Goal: Task Accomplishment & Management: Manage account settings

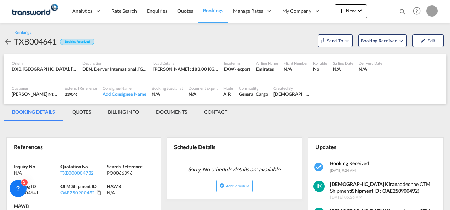
click at [356, 17] on button "New" at bounding box center [351, 11] width 32 height 14
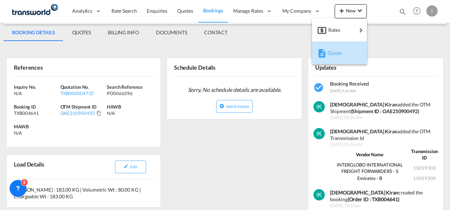
click at [342, 63] on button "Quote" at bounding box center [339, 52] width 55 height 23
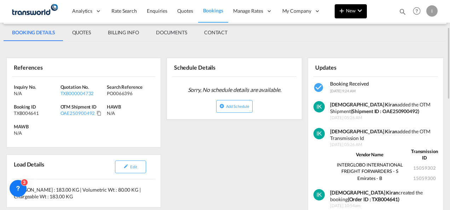
click at [339, 12] on md-icon "icon-plus 400-fg" at bounding box center [341, 10] width 8 height 8
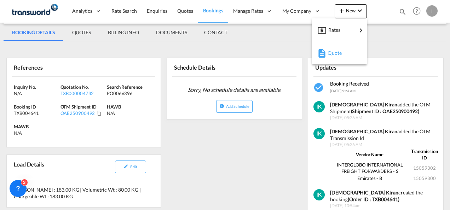
click at [335, 53] on span "Quote" at bounding box center [332, 53] width 8 height 14
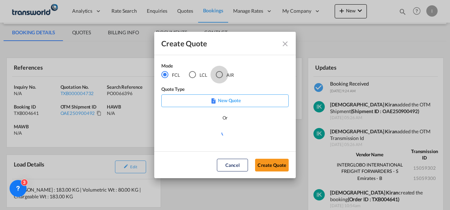
click at [218, 75] on div "AIR" at bounding box center [219, 74] width 7 height 7
click at [270, 163] on button "Create Quote" at bounding box center [272, 165] width 34 height 13
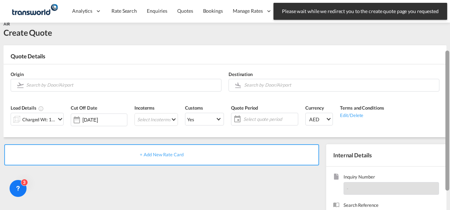
scroll to position [0, 0]
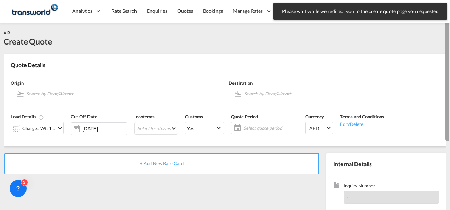
drag, startPoint x: 445, startPoint y: 102, endPoint x: 451, endPoint y: 35, distance: 67.5
click at [450, 35] on html "Please wait while we redirect you to the create quote page you requested Press …" at bounding box center [225, 105] width 450 height 210
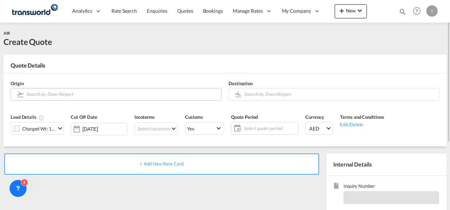
click at [63, 95] on input "Search by Door/Airport" at bounding box center [121, 94] width 191 height 12
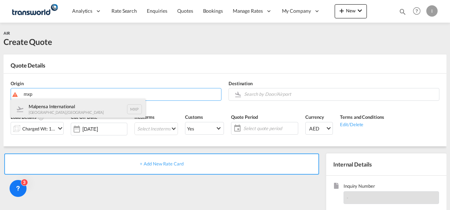
click at [61, 108] on div "Malpensa International [GEOGRAPHIC_DATA] , [GEOGRAPHIC_DATA] MXP" at bounding box center [78, 109] width 134 height 21
type input "Malpensa International, [GEOGRAPHIC_DATA], MXP"
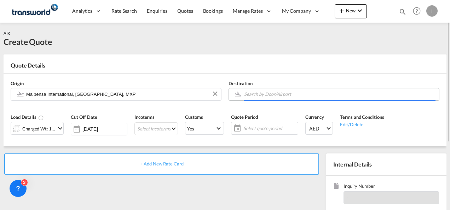
click at [247, 91] on body "Analytics Reports Dashboard Rate Search Enquiries Quotes Bookings" at bounding box center [225, 105] width 450 height 210
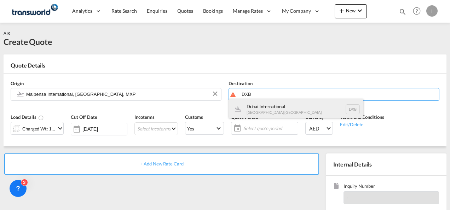
click at [253, 103] on div "Dubai International [GEOGRAPHIC_DATA] , [GEOGRAPHIC_DATA] DXB" at bounding box center [296, 109] width 134 height 21
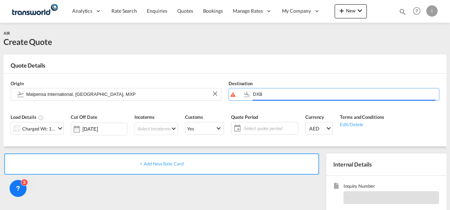
type input "Dubai International, [GEOGRAPHIC_DATA], DXB"
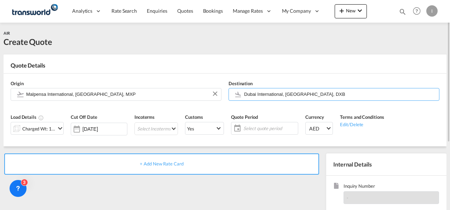
click at [31, 133] on div "Charged Wt: 1.00 KG" at bounding box center [38, 129] width 33 height 10
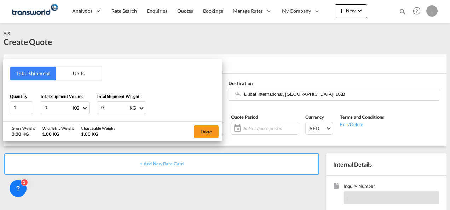
drag, startPoint x: 50, startPoint y: 109, endPoint x: 36, endPoint y: 111, distance: 14.0
click at [36, 111] on div "Quantity 1 Total Shipment Volume 0 KG CBM CFT KG LB Total Shipment Weight 0 KG …" at bounding box center [112, 103] width 205 height 21
type input "85"
click at [197, 125] on button "Done" at bounding box center [206, 131] width 25 height 13
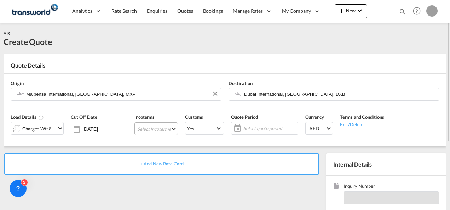
click at [158, 130] on md-select "Select Incoterms FOB - export Free on Board FAS - export Free Alongside Ship FA…" at bounding box center [156, 128] width 44 height 13
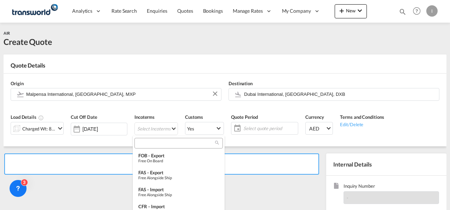
click at [149, 135] on md-backdrop at bounding box center [225, 105] width 450 height 210
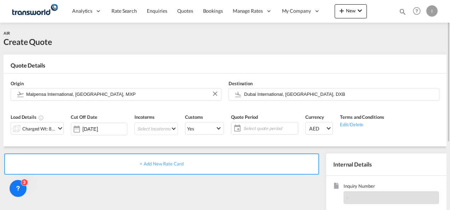
click at [146, 140] on div "Incoterms Select Incoterms -" at bounding box center [156, 127] width 51 height 34
click at [146, 134] on md-select "Select Incoterms" at bounding box center [156, 128] width 44 height 13
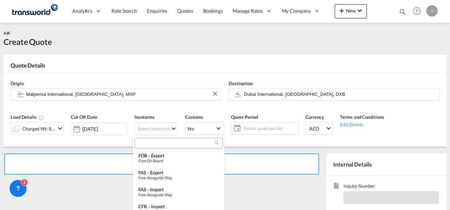
click at [146, 146] on input "search" at bounding box center [176, 143] width 79 height 6
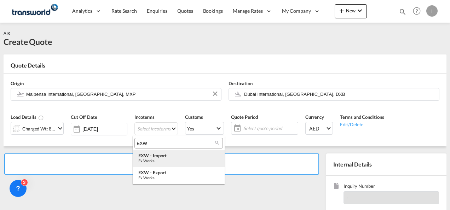
type input "EXW"
click at [157, 161] on div "Ex Works" at bounding box center [178, 160] width 81 height 5
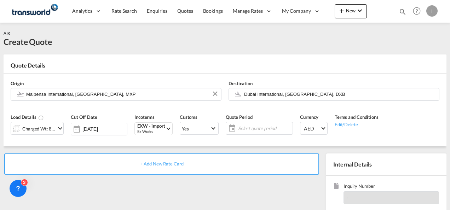
drag, startPoint x: 450, startPoint y: 79, endPoint x: 451, endPoint y: 146, distance: 67.6
click at [450, 146] on html "Analytics Reports Dashboard Rate Search Enquiries Quotes" at bounding box center [225, 105] width 450 height 210
click at [283, 172] on div "+ Add New Rate Card" at bounding box center [161, 164] width 315 height 21
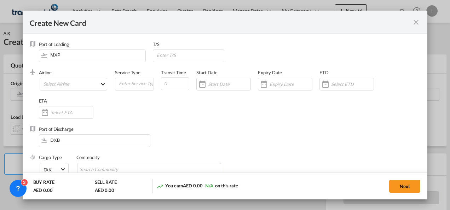
click at [417, 17] on div "Create New Card" at bounding box center [225, 22] width 405 height 23
click at [418, 30] on div "Create New Card" at bounding box center [225, 22] width 405 height 23
click at [417, 25] on md-icon "icon-close fg-AAA8AD m-0 pointer" at bounding box center [416, 22] width 8 height 8
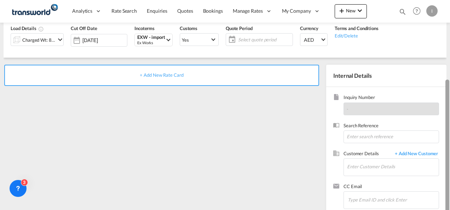
scroll to position [100, 0]
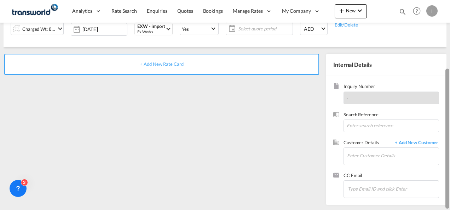
drag, startPoint x: 449, startPoint y: 55, endPoint x: 445, endPoint y: 129, distance: 73.7
click at [445, 129] on md-content "Analytics Reports Dashboard Rate Search Enquiries Quotes Bookings" at bounding box center [225, 105] width 450 height 210
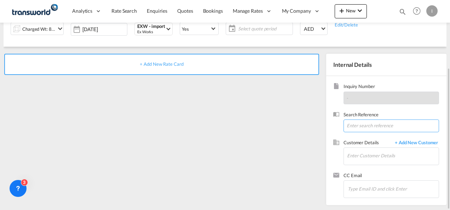
click at [376, 120] on input at bounding box center [391, 126] width 96 height 13
paste input "From Subject Received Size Categories [DEMOGRAPHIC_DATA] Kiran RE: 25-09-2025//…"
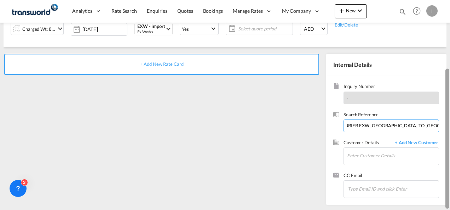
drag, startPoint x: 388, startPoint y: 125, endPoint x: 450, endPoint y: 117, distance: 62.3
click at [450, 117] on html "Analytics Reports Dashboard Rate Search Enquiries Quotes" at bounding box center [225, 105] width 450 height 210
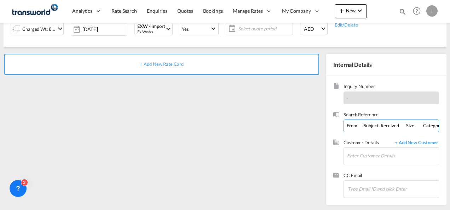
drag, startPoint x: 414, startPoint y: 125, endPoint x: -1, endPoint y: 158, distance: 416.6
click at [0, 158] on html "Analytics Reports Dashboard Rate Search Enquiries Quotes" at bounding box center [225, 105] width 450 height 210
type input "TWI 21933"
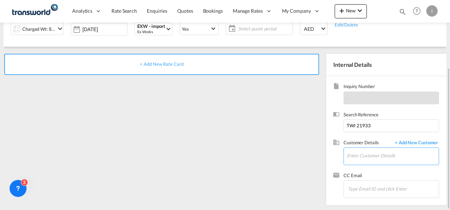
click at [347, 150] on input "Enter Customer Details" at bounding box center [393, 156] width 92 height 16
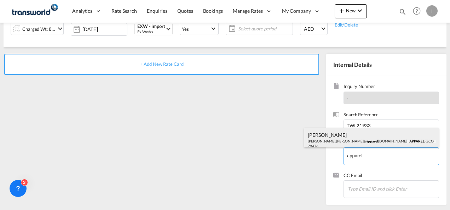
click at [322, 131] on div "[PERSON_NAME] [PERSON_NAME].[PERSON_NAME]@ apparel [DOMAIN_NAME] | APPAREL FZCO…" at bounding box center [371, 140] width 134 height 24
type input "APPAREL FZCO, [PERSON_NAME], [PERSON_NAME][EMAIL_ADDRESS][PERSON_NAME][DOMAIN_N…"
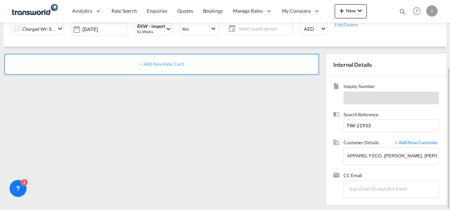
click at [145, 67] on div "+ Add New Rate Card" at bounding box center [161, 64] width 315 height 21
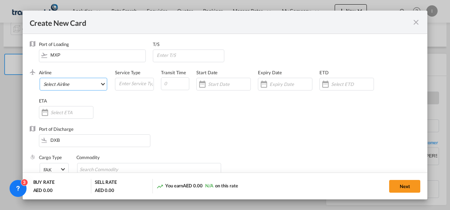
click at [81, 78] on md-select "Select Airline AIR EXPRESS S.A. (1166- / -) CMA CGM Air Cargo (1140-2C / -) DDW…" at bounding box center [74, 84] width 68 height 13
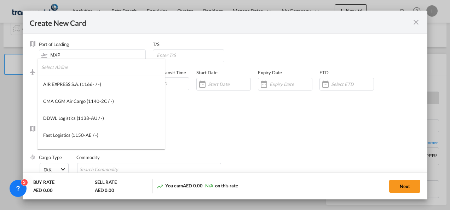
click at [61, 67] on input "search" at bounding box center [102, 67] width 123 height 17
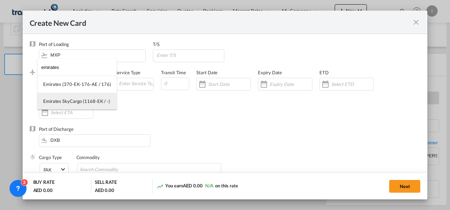
type input "emirates"
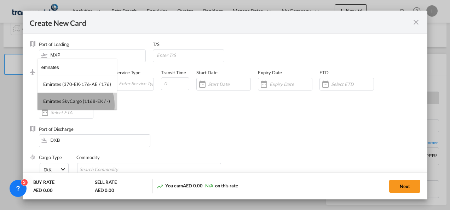
click at [70, 105] on md-option "Emirates SkyCargo (1168-EK / -)" at bounding box center [76, 101] width 79 height 17
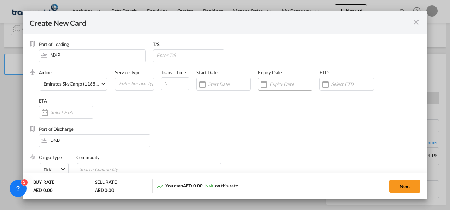
click at [271, 86] on input "Create New Card ..." at bounding box center [291, 84] width 42 height 6
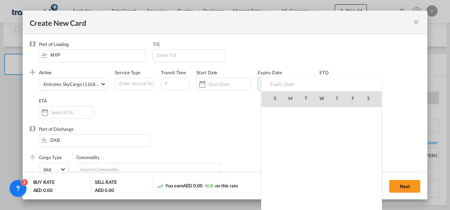
scroll to position [163856, 0]
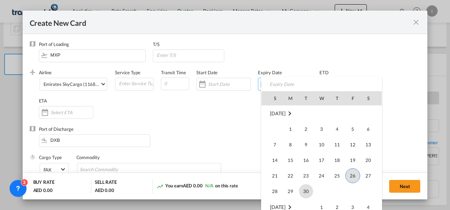
click at [306, 187] on span "30" at bounding box center [306, 191] width 14 height 14
type input "[DATE]"
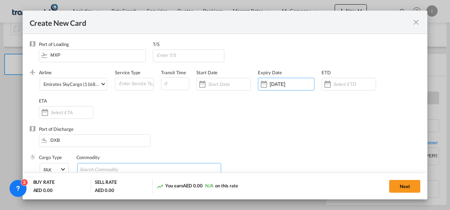
click at [178, 169] on md-chips-wrap "Chips container with autocompletion. Enter the text area, type text to search, …" at bounding box center [149, 169] width 144 height 13
type input "General Cargo"
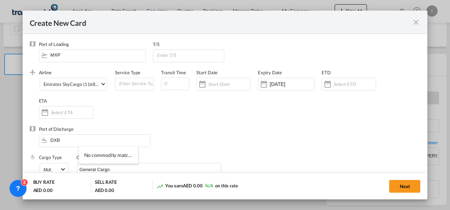
click at [229, 134] on div "Port of Discharge DXB" at bounding box center [225, 140] width 391 height 28
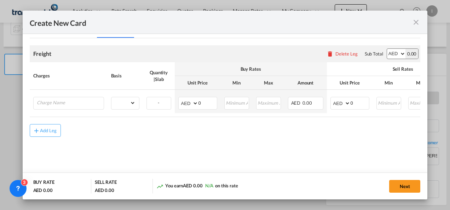
scroll to position [166, 0]
click at [92, 105] on input "Charge Name" at bounding box center [70, 102] width 67 height 11
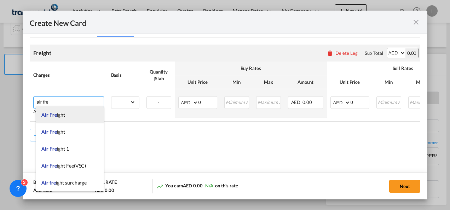
click at [65, 114] on li "Air Fre ight" at bounding box center [70, 114] width 68 height 17
type input "Air Freight"
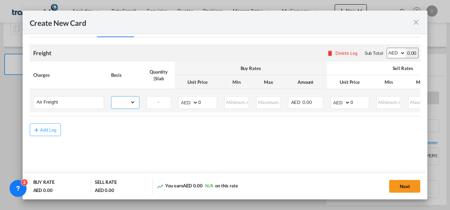
click at [124, 105] on select "gross_weight volumetric_weight per_shipment per_bl per_km % on air freight per_…" at bounding box center [123, 102] width 24 height 11
select select "per_shipment"
click at [111, 97] on select "gross_weight volumetric_weight per_shipment per_bl per_km % on air freight per_…" at bounding box center [123, 102] width 24 height 11
click at [207, 104] on input "0" at bounding box center [207, 102] width 18 height 11
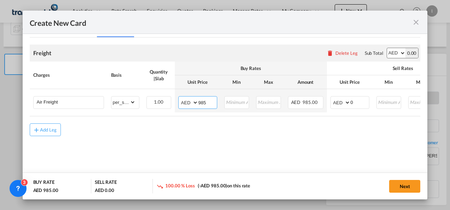
type input "985"
click at [370, 103] on td "AED AFN ALL AMD ANG AOA ARS AUD AWG AZN BAM BBD BDT BGN BHD BIF BMD BND BOB BRL…" at bounding box center [350, 100] width 46 height 23
click at [361, 101] on input "0" at bounding box center [360, 102] width 18 height 11
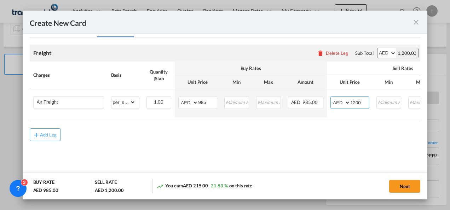
type input "1200"
click at [404, 184] on button "Next" at bounding box center [404, 186] width 31 height 13
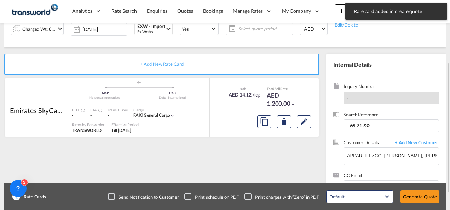
click at [406, 190] on div "Default All in Leg Totals Default Generate Quote" at bounding box center [383, 197] width 120 height 20
click at [407, 196] on button "Generate Quote" at bounding box center [419, 196] width 39 height 13
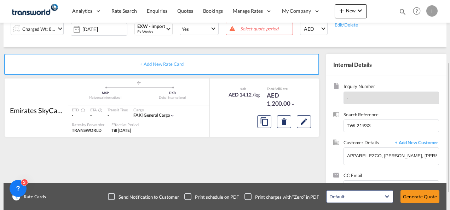
click at [258, 28] on span "Select quote period" at bounding box center [265, 28] width 51 height 6
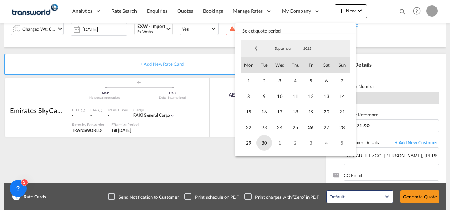
click at [267, 141] on span "30" at bounding box center [264, 143] width 16 height 16
click at [427, 202] on md-backdrop at bounding box center [225, 105] width 450 height 210
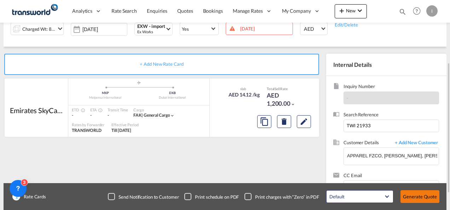
click at [420, 195] on button "Generate Quote" at bounding box center [419, 196] width 39 height 13
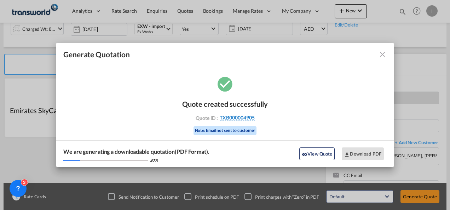
click at [246, 121] on span "TXB000004905" at bounding box center [237, 118] width 35 height 6
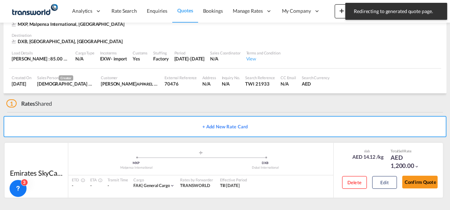
scroll to position [43, 0]
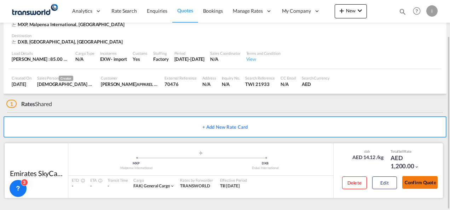
click at [430, 181] on button "Confirm Quote" at bounding box center [419, 182] width 35 height 13
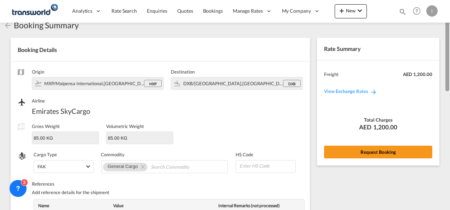
scroll to position [9, 0]
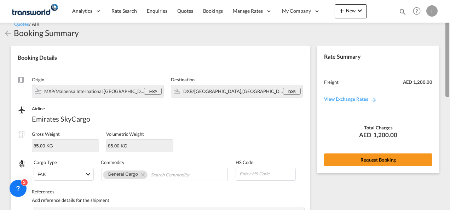
drag, startPoint x: 448, startPoint y: 172, endPoint x: 451, endPoint y: 61, distance: 111.5
click at [450, 61] on html "Analytics Reports Dashboard Rate Search Enquiries Quotes" at bounding box center [225, 105] width 450 height 210
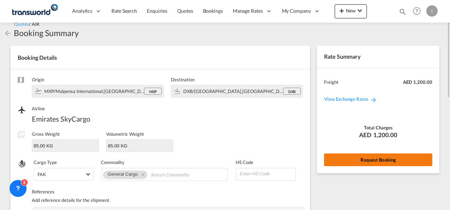
click at [378, 159] on button "Request Booking" at bounding box center [378, 160] width 108 height 13
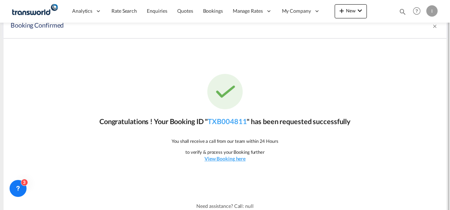
scroll to position [13, 0]
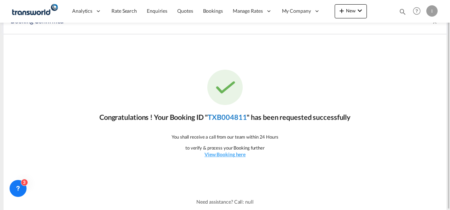
click at [230, 117] on link "TXB004811" at bounding box center [227, 117] width 39 height 8
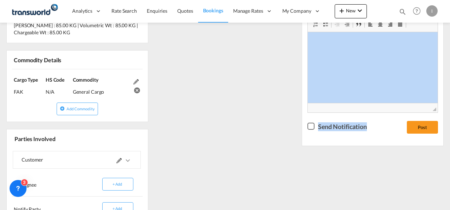
drag, startPoint x: 450, startPoint y: 137, endPoint x: 451, endPoint y: 84, distance: 52.4
click at [450, 84] on html "Analytics Reports Dashboard Rate Search Enquiries Quotes" at bounding box center [225, 105] width 450 height 210
drag, startPoint x: 451, startPoint y: 84, endPoint x: 416, endPoint y: 175, distance: 97.6
click at [416, 175] on div "Updates Booking Received [DATE] 11:51 AM [DEMOGRAPHIC_DATA][PERSON_NAME] create…" at bounding box center [373, 86] width 148 height 367
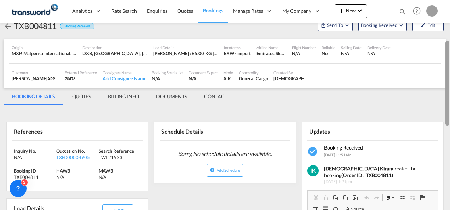
scroll to position [10, 0]
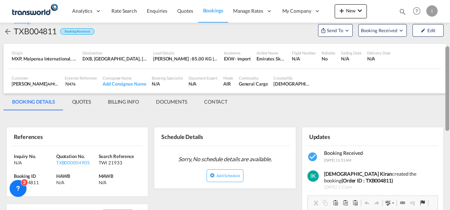
drag, startPoint x: 448, startPoint y: 152, endPoint x: 450, endPoint y: 66, distance: 86.3
click at [450, 66] on html "Analytics Reports Dashboard Rate Search Enquiries Quotes" at bounding box center [225, 105] width 450 height 210
click at [323, 37] on div "Booking / TXB004811 Booking Received Send To OTM Yet to sync Send Shipment Book…" at bounding box center [225, 27] width 443 height 31
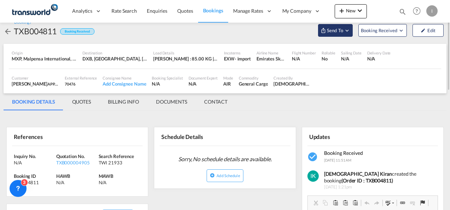
click at [323, 34] on button "Send To" at bounding box center [335, 30] width 35 height 13
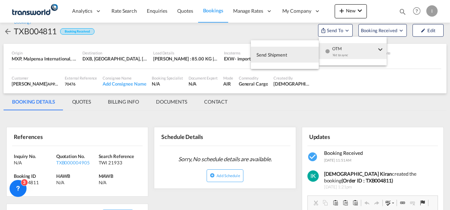
click at [287, 58] on button "Send Shipment" at bounding box center [285, 55] width 68 height 16
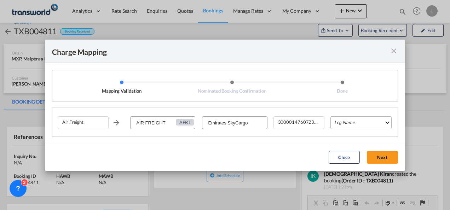
click at [342, 123] on md-select "Leg Name HANDLING ORIGIN HANDLING DESTINATION OTHERS TL PICK UP CUSTOMS ORIGIN …" at bounding box center [360, 122] width 61 height 13
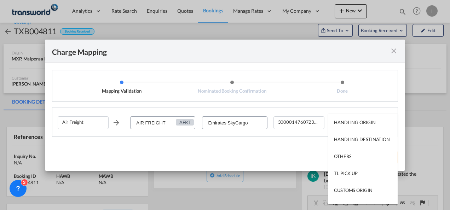
scroll to position [45, 0]
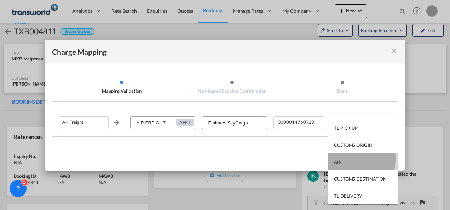
click at [344, 158] on md-option "AIR" at bounding box center [362, 162] width 69 height 17
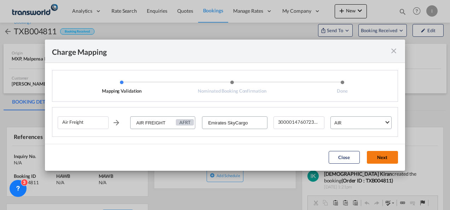
click at [392, 155] on button "Next" at bounding box center [382, 157] width 31 height 13
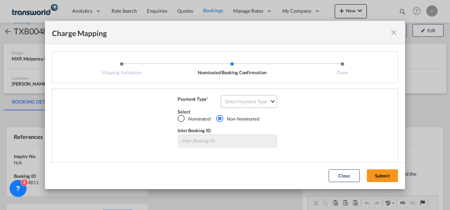
click at [226, 98] on md-select "Select Payment Type COLLECT PREPAID" at bounding box center [249, 101] width 56 height 13
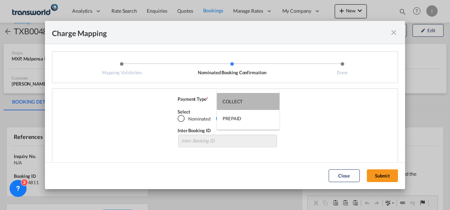
click at [226, 98] on md-option "COLLECT" at bounding box center [248, 101] width 63 height 17
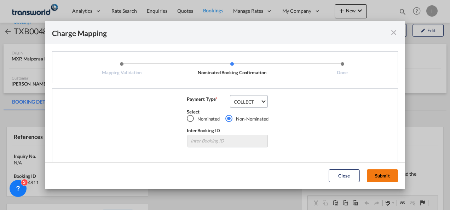
click at [376, 171] on button "Submit" at bounding box center [382, 175] width 31 height 13
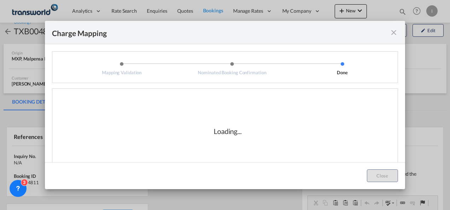
click at [280, 161] on div "Loading..." at bounding box center [228, 131] width 340 height 71
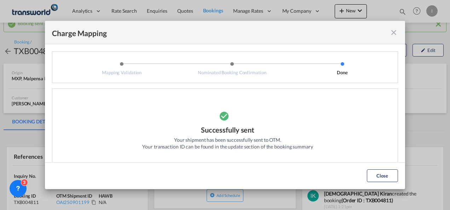
scroll to position [14, 0]
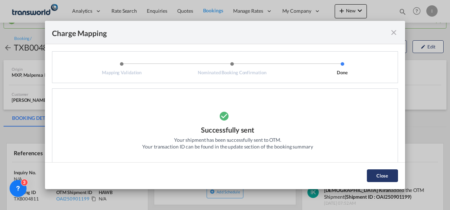
click at [370, 170] on button "Close" at bounding box center [382, 175] width 31 height 13
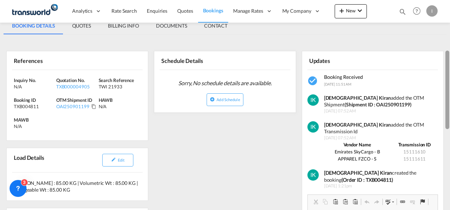
scroll to position [116, 0]
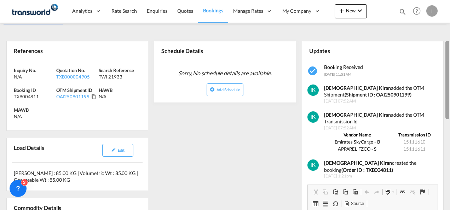
drag, startPoint x: 446, startPoint y: 62, endPoint x: 443, endPoint y: 101, distance: 39.0
click at [443, 101] on md-content "Analytics Reports Dashboard Rate Search Enquiries Quotes Bookings" at bounding box center [225, 105] width 450 height 210
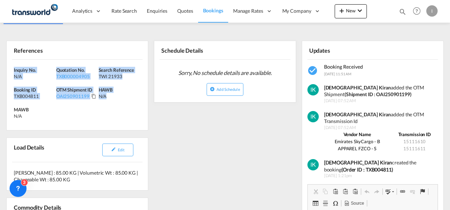
drag, startPoint x: 110, startPoint y: 105, endPoint x: -1, endPoint y: 62, distance: 119.3
click at [0, 62] on html "Analytics Reports Dashboard Rate Search Enquiries Quotes" at bounding box center [225, 105] width 450 height 210
copy div "Inquiry No. N/A Quotation No. TXB000004905 Search Reference TWI 21933 Booking I…"
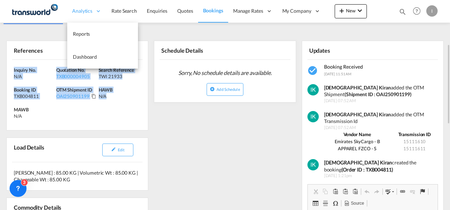
click at [90, 11] on span "Analytics" at bounding box center [82, 10] width 20 height 7
click at [83, 31] on span "Reports" at bounding box center [81, 34] width 17 height 6
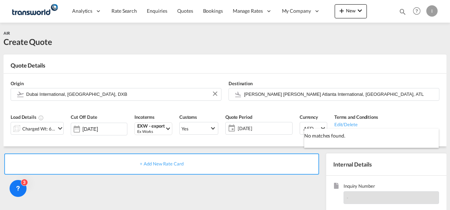
scroll to position [99, 0]
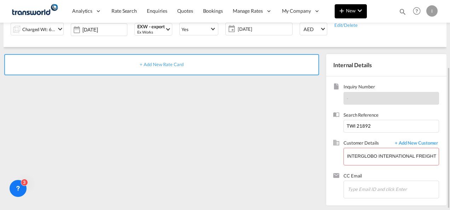
click at [345, 11] on md-icon "icon-plus 400-fg" at bounding box center [341, 10] width 8 height 8
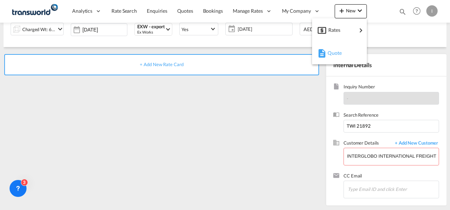
click at [335, 51] on span "Quote" at bounding box center [332, 53] width 8 height 14
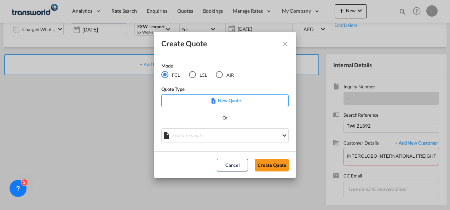
click at [282, 172] on md-dialog-actions "Cancel Create Quote" at bounding box center [224, 164] width 141 height 27
click at [280, 169] on button "Create Quote" at bounding box center [272, 165] width 34 height 13
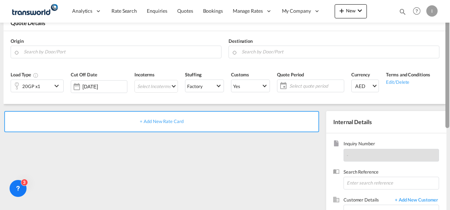
scroll to position [1, 0]
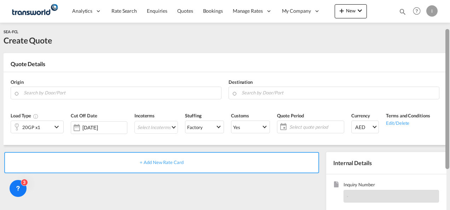
drag, startPoint x: 448, startPoint y: 98, endPoint x: 447, endPoint y: 33, distance: 65.8
click at [447, 33] on div at bounding box center [447, 99] width 4 height 140
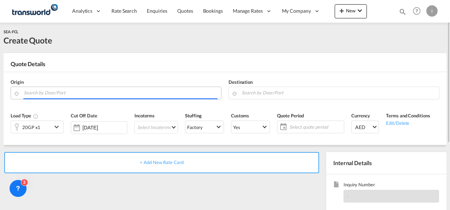
click at [57, 95] on input "Search by Door/Port" at bounding box center [121, 93] width 194 height 12
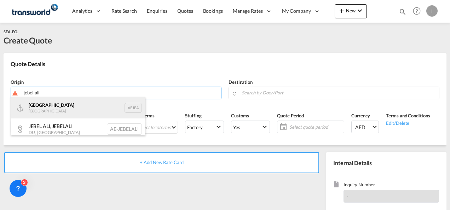
click at [50, 103] on div "[GEOGRAPHIC_DATA] AEJEA" at bounding box center [78, 107] width 134 height 21
type input "[GEOGRAPHIC_DATA], [GEOGRAPHIC_DATA]"
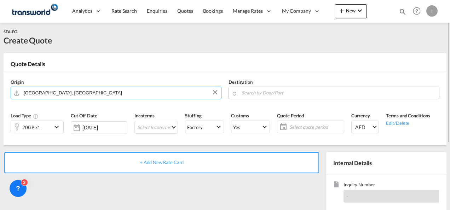
click at [238, 96] on md-input-container at bounding box center [334, 93] width 211 height 13
click at [244, 95] on input "Search by Door/Port" at bounding box center [339, 93] width 194 height 12
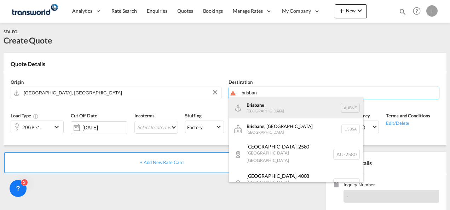
click at [255, 104] on div "Brisban e [GEOGRAPHIC_DATA] AUBNE" at bounding box center [296, 107] width 134 height 21
type input "[GEOGRAPHIC_DATA], AUBNE"
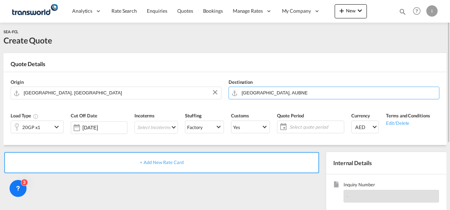
click at [46, 125] on div "20GP x1" at bounding box center [31, 127] width 41 height 12
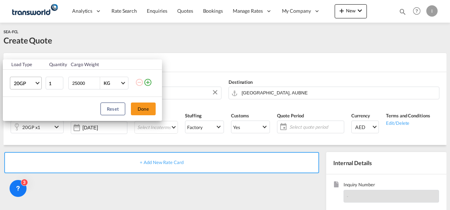
click at [35, 83] on md-select-value "20GP" at bounding box center [27, 83] width 28 height 12
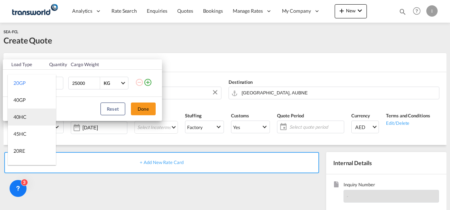
click at [28, 119] on md-option "40HC" at bounding box center [32, 117] width 48 height 17
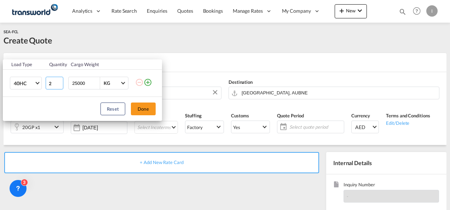
type input "2"
click at [59, 82] on input "2" at bounding box center [55, 83] width 18 height 13
click at [139, 107] on button "Done" at bounding box center [143, 109] width 25 height 13
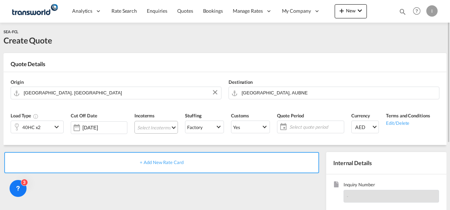
click at [151, 123] on md-select "Select Incoterms DPU - import Delivery at Place Unloaded CIF - export Cost,Insu…" at bounding box center [156, 127] width 44 height 13
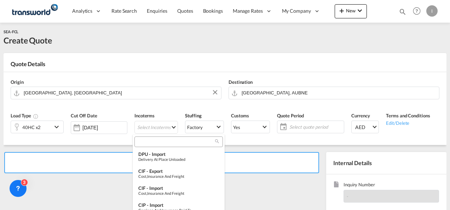
click at [151, 145] on div at bounding box center [178, 142] width 88 height 11
click at [149, 140] on input "search" at bounding box center [176, 142] width 79 height 6
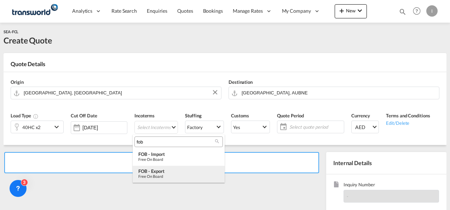
type input "fob"
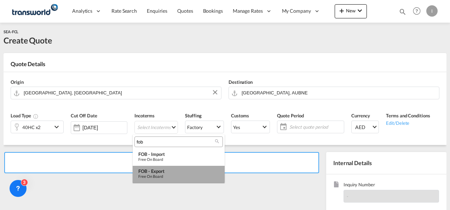
click at [159, 170] on div "FOB - export" at bounding box center [178, 171] width 81 height 6
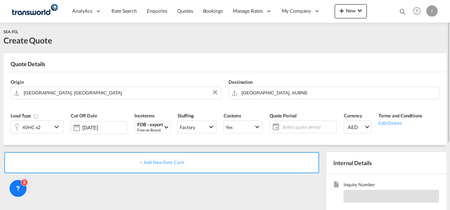
click at [282, 126] on span "Select quote period" at bounding box center [308, 127] width 53 height 6
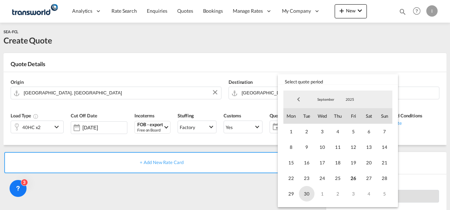
click at [303, 192] on span "30" at bounding box center [307, 194] width 16 height 16
click at [252, 187] on md-backdrop at bounding box center [225, 105] width 450 height 210
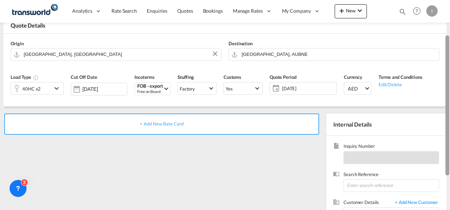
drag, startPoint x: 448, startPoint y: 105, endPoint x: 448, endPoint y: 122, distance: 17.0
click at [448, 122] on div at bounding box center [447, 105] width 4 height 140
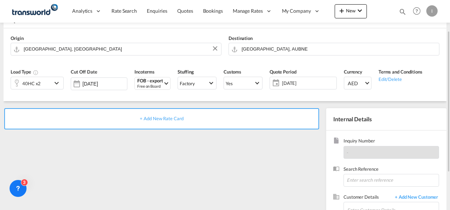
click at [354, 187] on div "Search Reference" at bounding box center [386, 180] width 106 height 28
click at [353, 180] on input at bounding box center [391, 180] width 96 height 13
paste input "TWI 21678"
type input "TWI 21678"
click at [355, 206] on input "Enter Customer Details" at bounding box center [393, 210] width 92 height 16
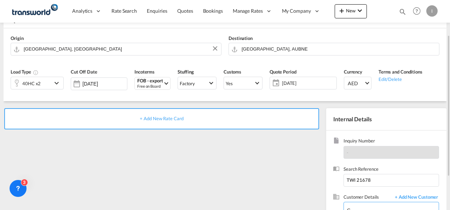
scroll to position [48, 0]
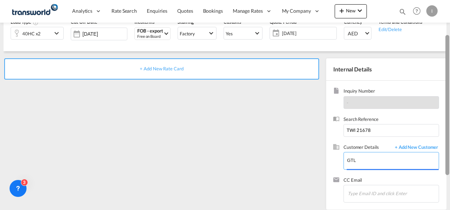
drag, startPoint x: 448, startPoint y: 114, endPoint x: 451, endPoint y: 147, distance: 33.0
click at [450, 147] on html "Analytics Reports Dashboard Rate Search Enquiries Quotes" at bounding box center [225, 105] width 450 height 210
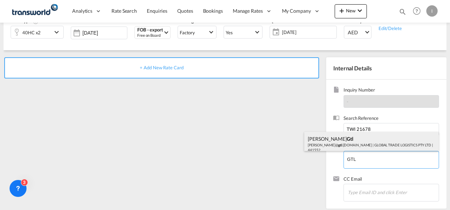
click at [370, 146] on div "Jamie Gtl jamie@ gtl .com.au | GLOBAL TRADE LOGISTICS PTY LTD | 441552" at bounding box center [371, 144] width 134 height 24
type input "GLOBAL TRADE LOGISTICS PTY LTD, Jamie Gtl, jamie@gtl.com.au"
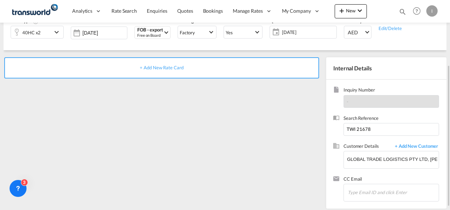
click at [151, 71] on div "+ Add New Rate Card" at bounding box center [161, 67] width 315 height 21
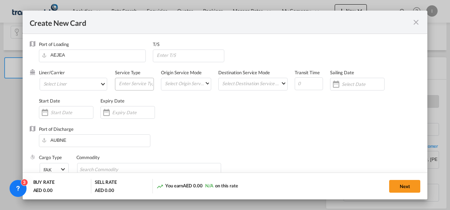
type input "Basic Ocean Freight"
select select "per equipment"
click at [70, 88] on md-select "Select Liner 2HM LOGISTICS D.O.O. / TDWC-CAPODISTRI 2HM LOGISTICS D.O.O. / TDWC…" at bounding box center [74, 84] width 68 height 13
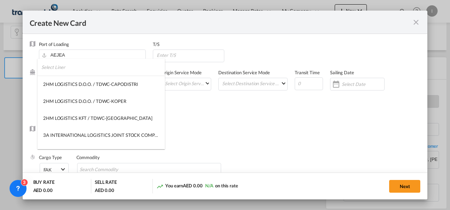
click at [59, 69] on input "search" at bounding box center [102, 67] width 123 height 17
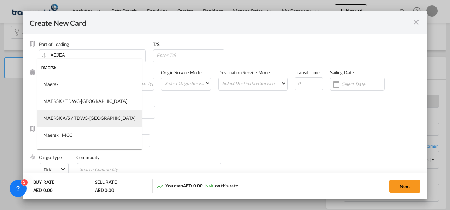
type input "maersk"
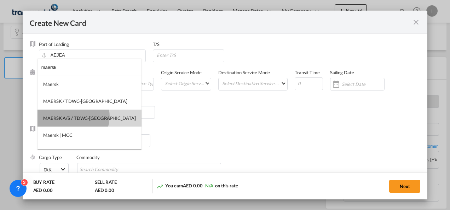
click at [73, 116] on div "MAERSK A/S / TDWC-DUBAI" at bounding box center [89, 118] width 93 height 6
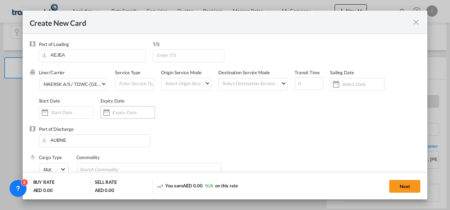
click at [117, 110] on input "Create New Card ..." at bounding box center [133, 113] width 42 height 6
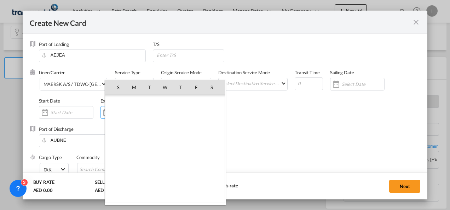
scroll to position [163856, 0]
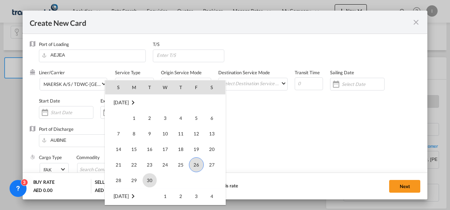
click at [148, 178] on span "30" at bounding box center [150, 180] width 14 height 14
type input "[DATE]"
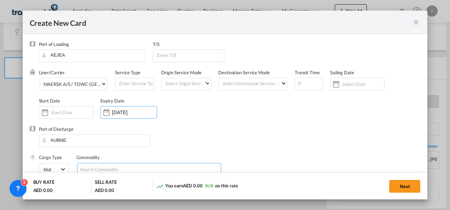
click at [117, 168] on input "Search Commodity" at bounding box center [112, 169] width 65 height 11
type input "General Cargo"
click at [184, 145] on div "Port of Discharge AUBNE" at bounding box center [225, 140] width 391 height 28
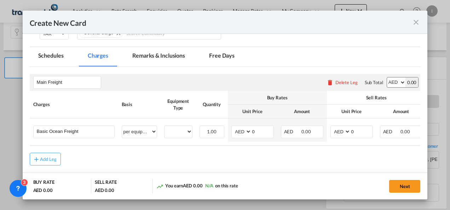
scroll to position [140, 0]
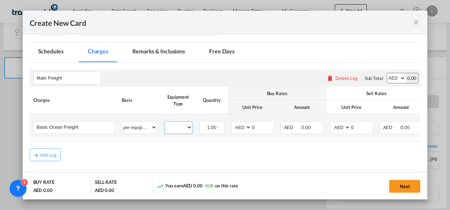
click at [174, 131] on select "40HC" at bounding box center [178, 128] width 28 height 10
click at [145, 129] on select "per equipment per container per B/L per shipping bill per shipment % on freight…" at bounding box center [139, 127] width 35 height 11
select select "per shipment"
click at [122, 122] on select "per equipment per container per B/L per shipping bill per shipment % on freight…" at bounding box center [139, 127] width 35 height 11
click at [258, 128] on input "0" at bounding box center [263, 127] width 22 height 11
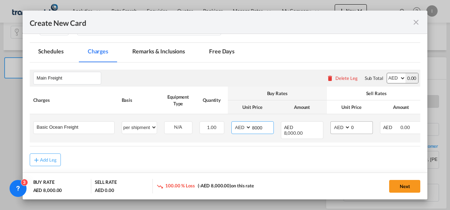
type input "8000"
click at [356, 123] on input "0" at bounding box center [362, 127] width 22 height 11
type input "0"
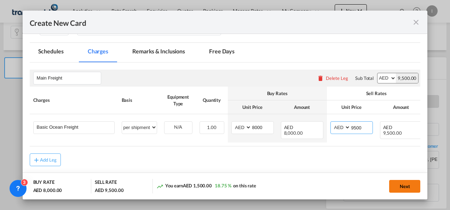
type input "9500"
click at [418, 187] on button "Next" at bounding box center [404, 186] width 31 height 13
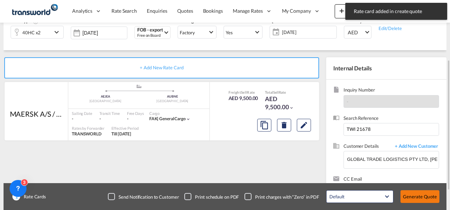
click at [417, 196] on button "Generate Quote" at bounding box center [419, 196] width 39 height 13
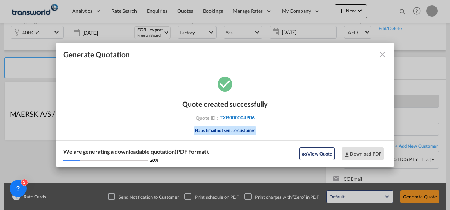
click at [228, 120] on span "TXB000004906" at bounding box center [237, 118] width 35 height 6
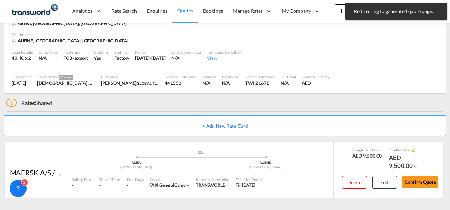
scroll to position [44, 0]
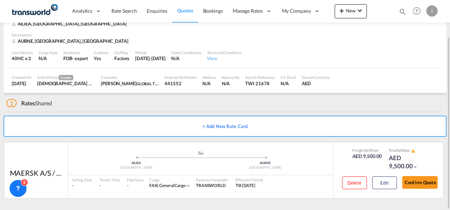
click at [401, 11] on md-icon "icon-magnify" at bounding box center [403, 12] width 8 height 8
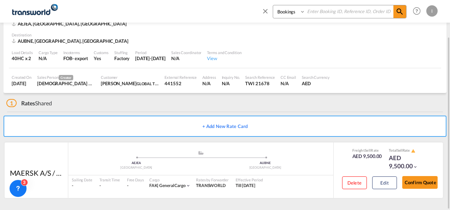
click at [363, 12] on input at bounding box center [349, 11] width 88 height 12
paste input "TXB004563"
type input "TXB004563"
click at [403, 16] on span at bounding box center [399, 11] width 13 height 13
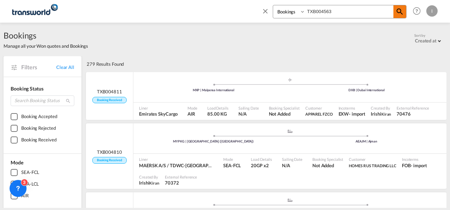
click at [403, 16] on span at bounding box center [399, 11] width 13 height 13
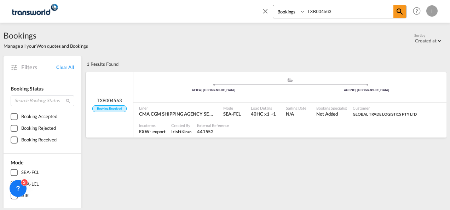
click at [316, 116] on span "Not Added" at bounding box center [331, 114] width 31 height 6
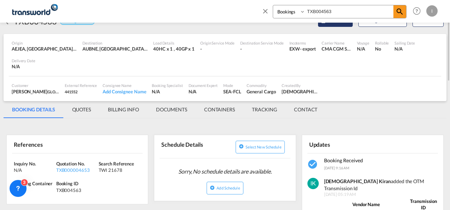
scroll to position [21, 0]
click at [337, 43] on div "Carrier Name" at bounding box center [337, 42] width 30 height 5
click at [333, 24] on button "Send To" at bounding box center [335, 20] width 35 height 13
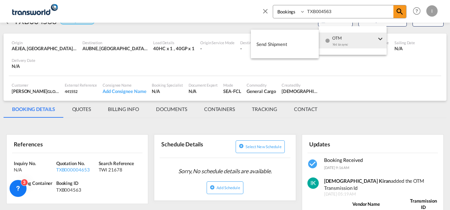
click at [325, 40] on div "button" at bounding box center [327, 43] width 6 height 21
click at [291, 46] on button "Send Shipment" at bounding box center [285, 44] width 68 height 16
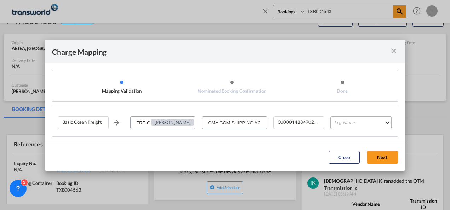
click at [340, 124] on md-select "Leg Name HANDLING ORIGIN VESSEL HANDLING DESTINATION OTHERS TL PICK UP CUSTOMS …" at bounding box center [360, 122] width 61 height 13
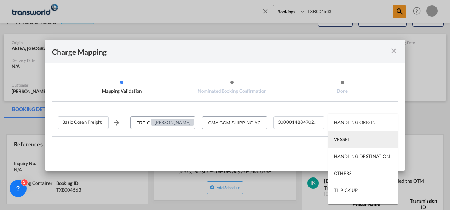
click at [343, 147] on md-option "VESSEL" at bounding box center [362, 139] width 69 height 17
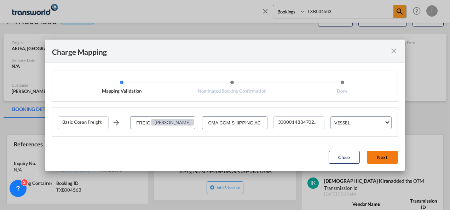
click at [377, 161] on button "Next" at bounding box center [382, 157] width 31 height 13
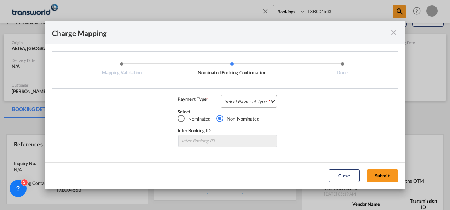
click at [266, 103] on md-select "Select Payment Type COLLECT PREPAID" at bounding box center [249, 101] width 56 height 13
click at [0, 0] on md-option "COLLECT" at bounding box center [0, 0] width 0 height 0
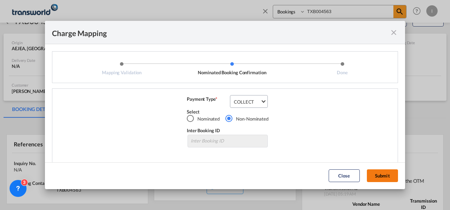
click at [374, 177] on button "Submit" at bounding box center [382, 175] width 31 height 13
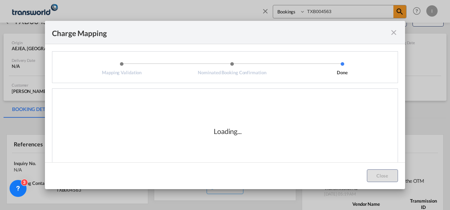
scroll to position [24, 0]
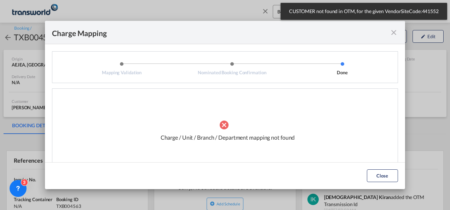
click at [393, 31] on md-icon "icon-close fg-AAA8AD cursor" at bounding box center [393, 32] width 8 height 8
